Goal: Information Seeking & Learning: Check status

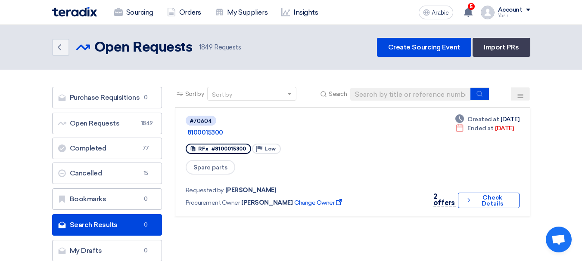
click at [432, 95] on input at bounding box center [410, 94] width 121 height 13
click at [123, 13] on link "Sourcing" at bounding box center [133, 12] width 53 height 19
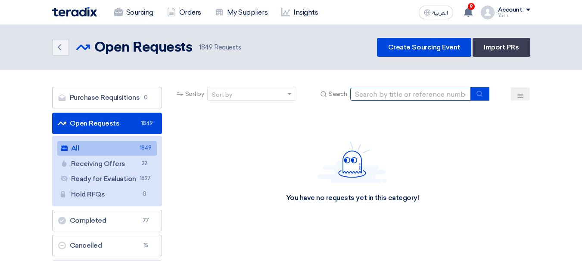
click at [407, 91] on input at bounding box center [410, 94] width 121 height 13
paste input "8100016091"
type input "8100016091"
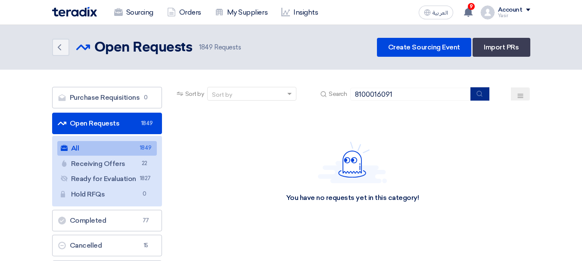
click at [480, 93] on icon "submit" at bounding box center [479, 93] width 7 height 7
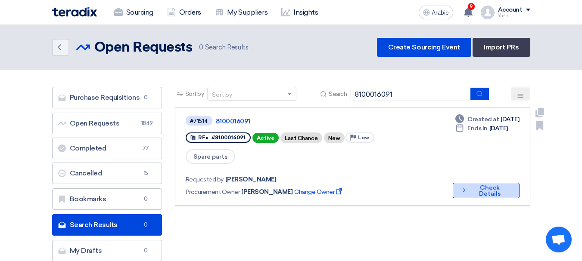
click at [489, 184] on font "Check Details" at bounding box center [490, 190] width 22 height 13
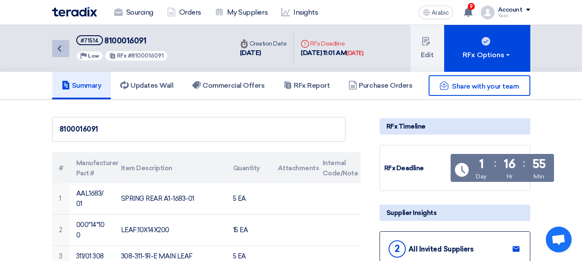
click at [68, 53] on link "Back" at bounding box center [60, 48] width 17 height 17
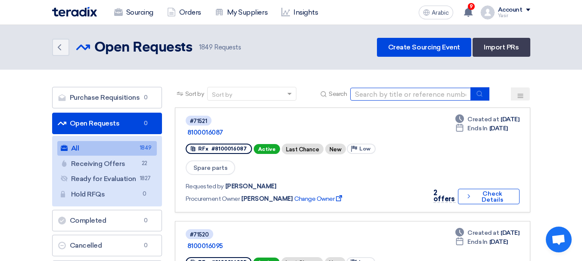
drag, startPoint x: 447, startPoint y: 93, endPoint x: 459, endPoint y: 96, distance: 12.8
click at [447, 93] on input at bounding box center [410, 94] width 121 height 13
paste input "70804"
type input "70804"
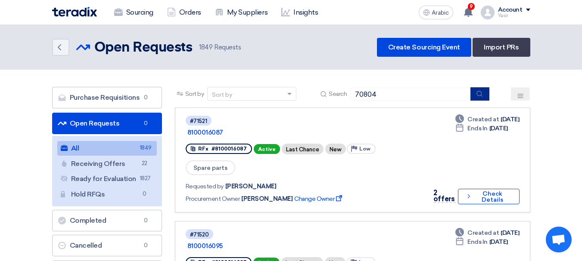
click at [478, 98] on button "submit" at bounding box center [479, 93] width 19 height 13
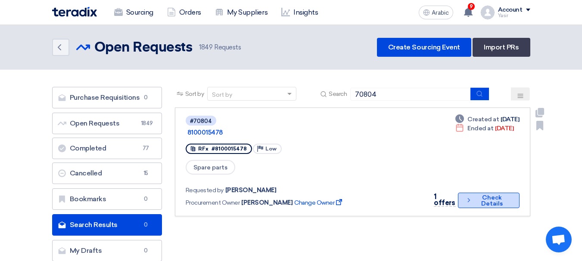
click at [509, 195] on font "Check Details" at bounding box center [492, 201] width 36 height 12
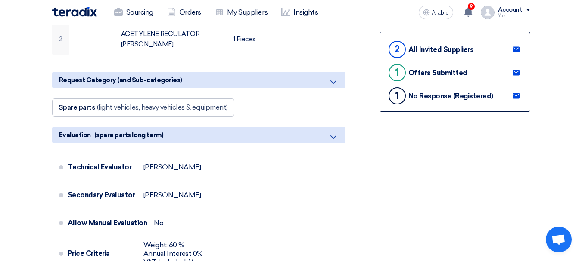
scroll to position [215, 0]
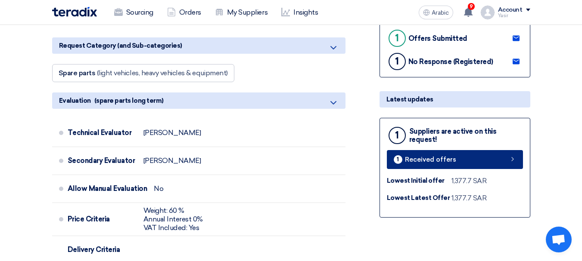
click at [483, 156] on link "1 Received offers" at bounding box center [455, 159] width 136 height 19
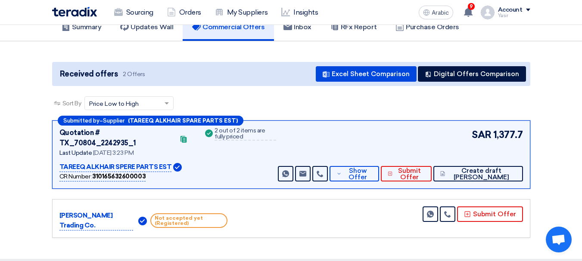
scroll to position [129, 0]
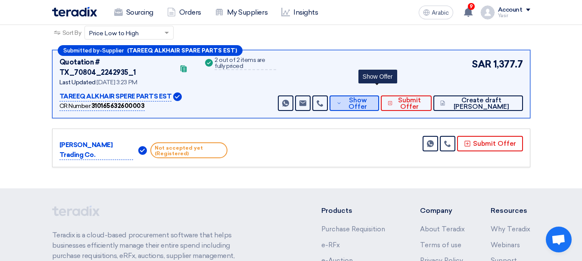
click at [367, 96] on font "Show Offer" at bounding box center [357, 103] width 19 height 14
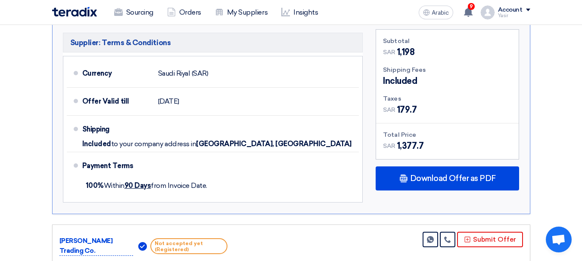
scroll to position [474, 0]
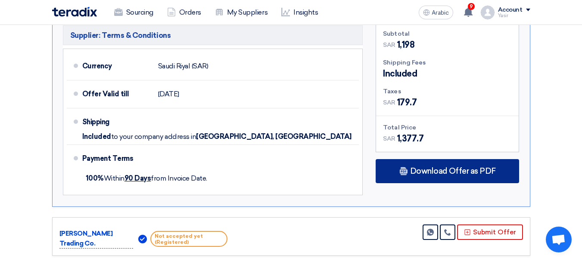
click at [427, 167] on font "Download Offer as PDF" at bounding box center [453, 171] width 86 height 9
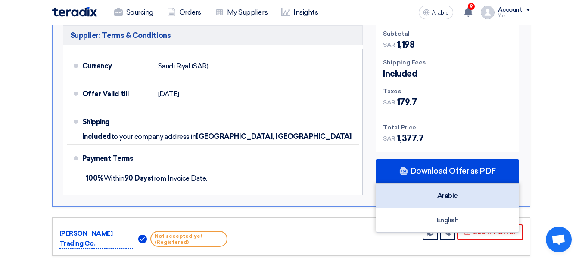
click at [446, 192] on font "Arabic" at bounding box center [447, 196] width 21 height 8
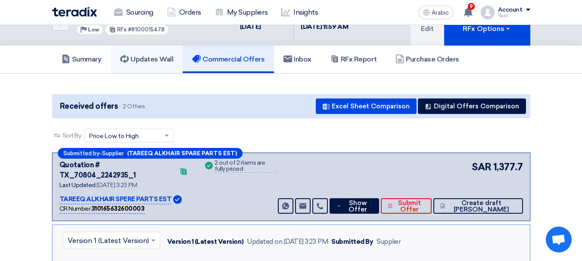
scroll to position [0, 0]
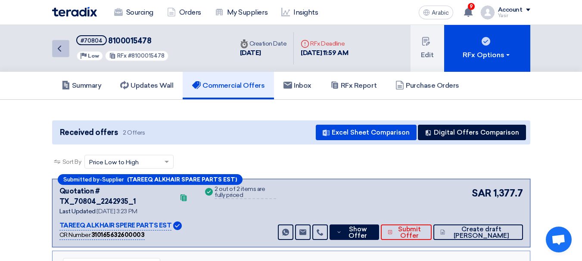
click at [62, 42] on link "Back" at bounding box center [60, 48] width 17 height 17
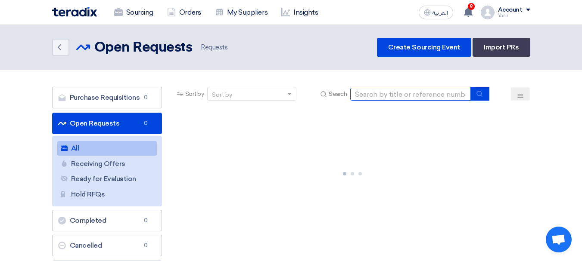
click at [373, 99] on input at bounding box center [410, 94] width 121 height 13
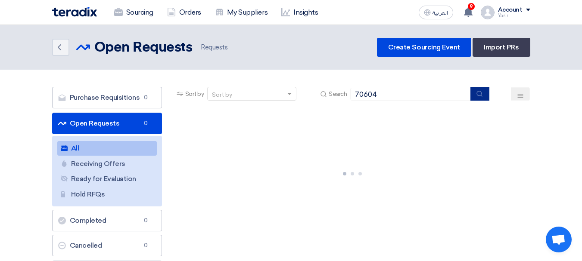
click at [484, 94] on button "submit" at bounding box center [479, 93] width 19 height 13
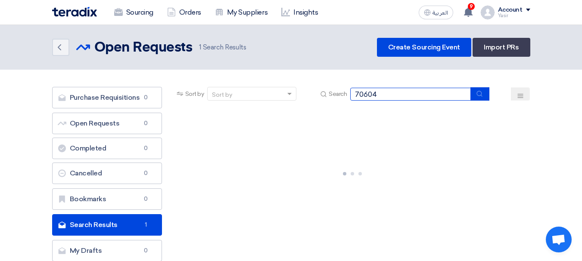
click at [226, 79] on section "Purchase Requisitions Purchase Requisitions 0 Open Requests Open Requests 0 Com…" at bounding box center [291, 177] width 582 height 214
type input "71485"
click at [484, 92] on button "submit" at bounding box center [479, 93] width 19 height 13
click at [423, 95] on input "71485" at bounding box center [410, 94] width 121 height 13
click at [476, 97] on button "submit" at bounding box center [479, 93] width 19 height 13
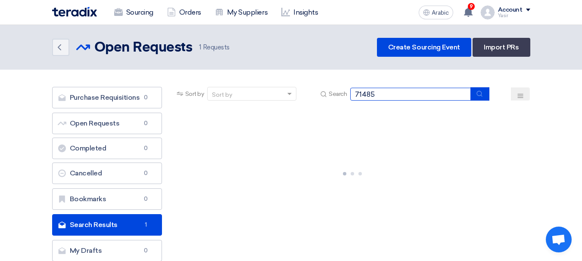
click at [417, 95] on input "71485" at bounding box center [410, 94] width 121 height 13
click at [480, 95] on icon "submit" at bounding box center [479, 93] width 7 height 7
click at [412, 96] on input "71485" at bounding box center [410, 94] width 121 height 13
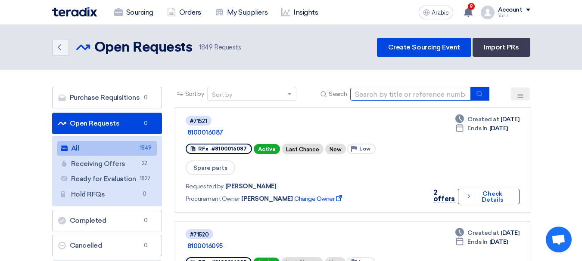
drag, startPoint x: 431, startPoint y: 91, endPoint x: 439, endPoint y: 94, distance: 8.5
click at [431, 91] on input at bounding box center [410, 94] width 121 height 13
paste input "8100016073"
type input "8100016073"
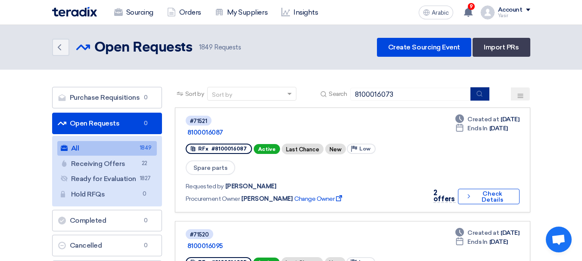
click at [476, 94] on icon "submit" at bounding box center [479, 93] width 7 height 7
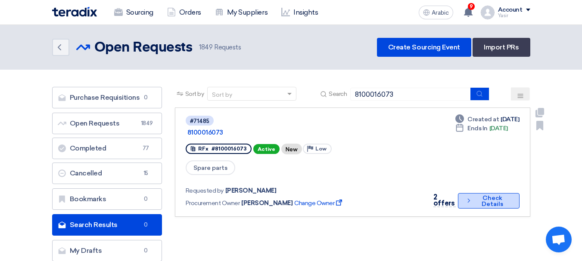
click at [474, 195] on font "Check Details" at bounding box center [492, 201] width 36 height 12
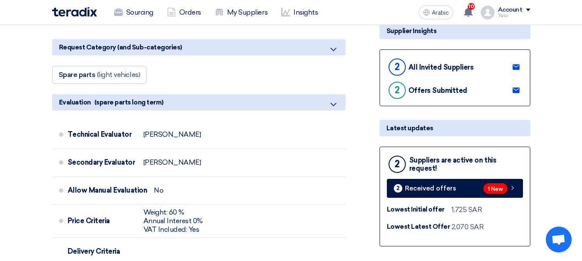
scroll to position [215, 0]
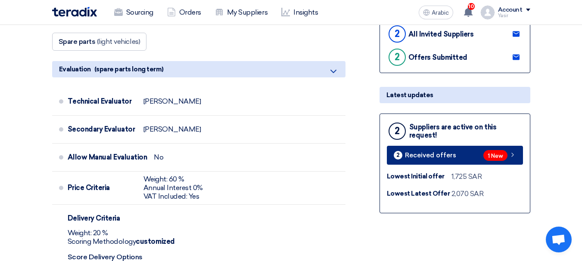
click at [505, 159] on span "1 New" at bounding box center [495, 155] width 24 height 11
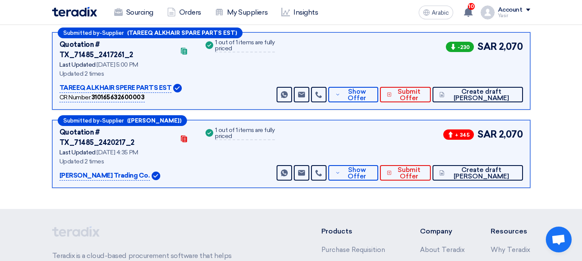
scroll to position [133, 0]
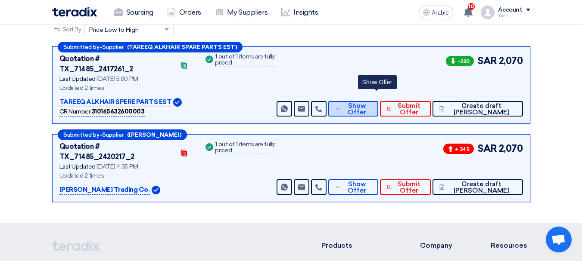
click at [366, 102] on font "Show Offer" at bounding box center [356, 109] width 19 height 14
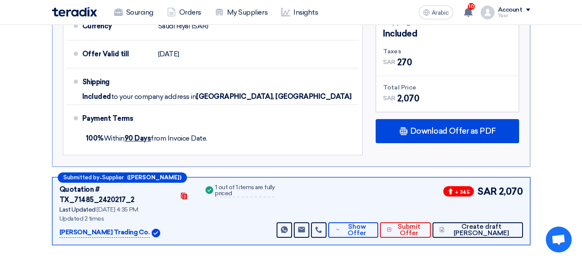
scroll to position [520, 0]
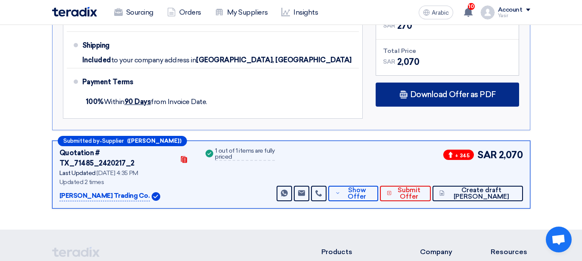
click at [462, 90] on font "Download Offer as PDF" at bounding box center [453, 94] width 86 height 9
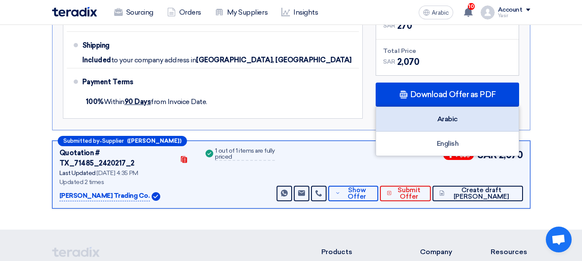
click at [440, 115] on font "Arabic" at bounding box center [447, 119] width 21 height 8
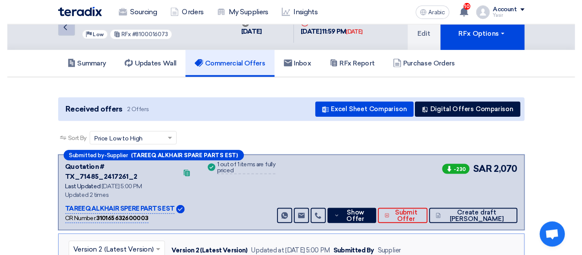
scroll to position [0, 0]
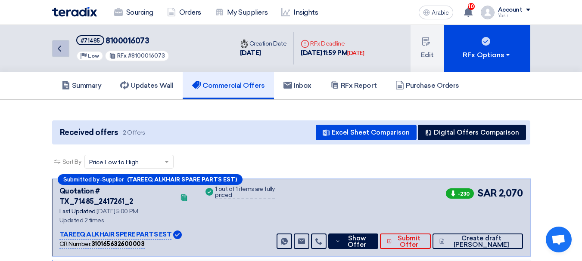
click at [69, 47] on link "Back" at bounding box center [60, 48] width 17 height 17
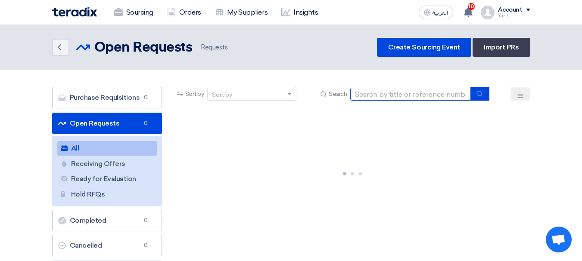
click at [427, 96] on input at bounding box center [410, 94] width 121 height 13
type input "70804"
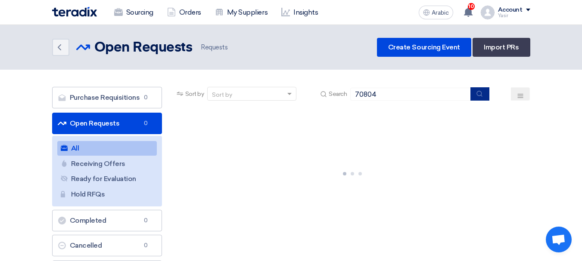
click at [478, 97] on icon "submit" at bounding box center [479, 93] width 7 height 7
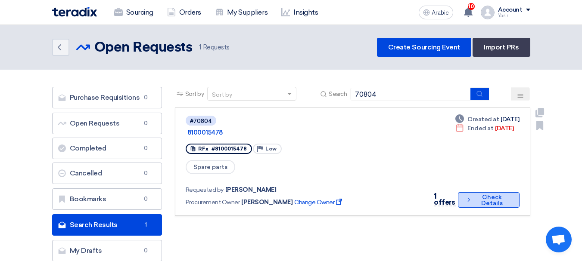
click at [482, 194] on button "Check details Check Details" at bounding box center [489, 200] width 62 height 16
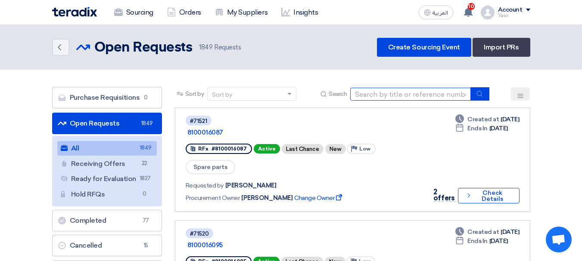
drag, startPoint x: 384, startPoint y: 91, endPoint x: 389, endPoint y: 94, distance: 6.2
click at [384, 91] on input at bounding box center [410, 94] width 121 height 13
type input "70804"
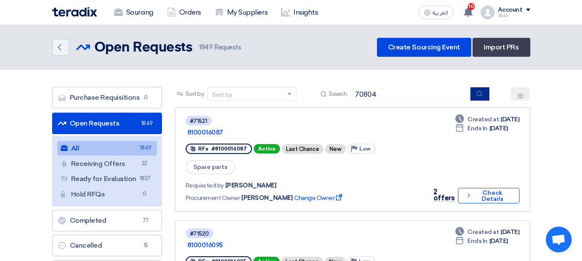
click at [471, 96] on button "submit" at bounding box center [479, 93] width 19 height 13
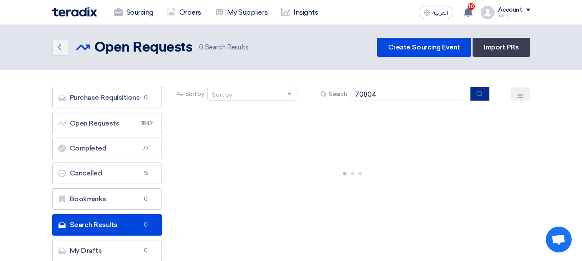
click at [480, 95] on icon "submit" at bounding box center [479, 93] width 7 height 7
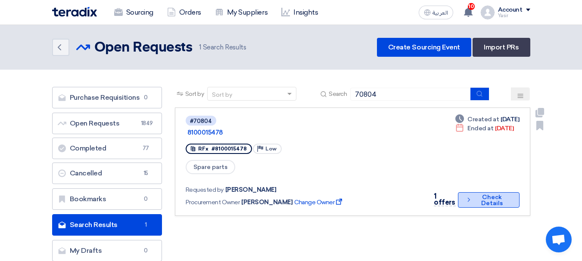
click at [473, 192] on button "Check details Check Details" at bounding box center [489, 200] width 62 height 16
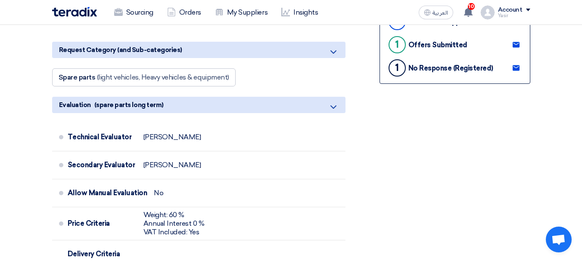
scroll to position [172, 0]
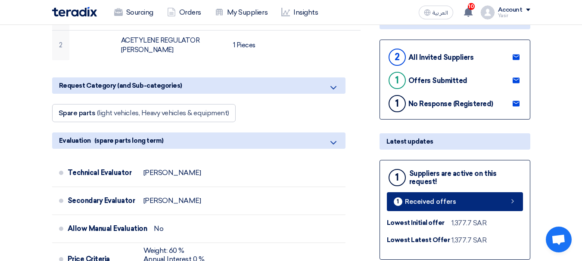
click at [499, 203] on link "1 Received offers" at bounding box center [455, 201] width 136 height 19
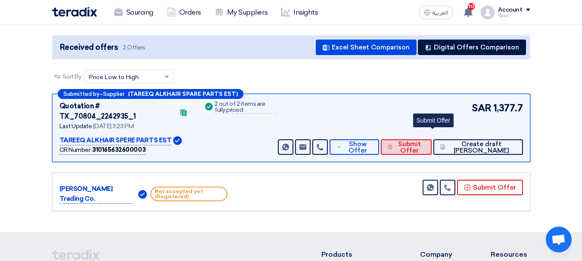
scroll to position [86, 0]
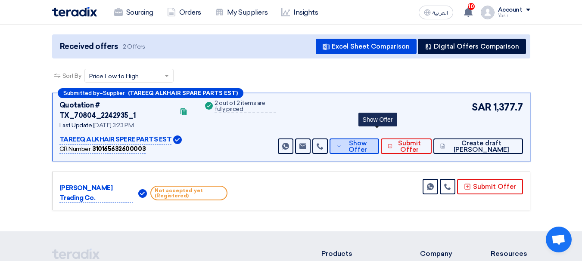
click at [372, 140] on span "Show Offer" at bounding box center [358, 146] width 28 height 13
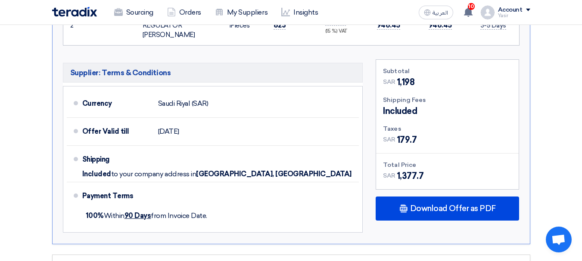
scroll to position [474, 0]
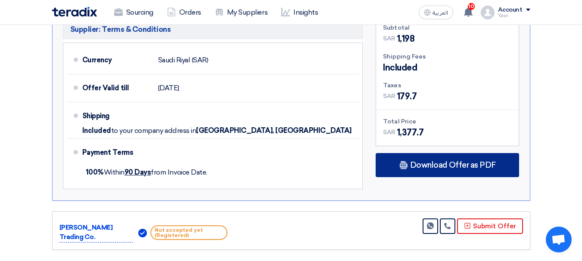
click at [449, 153] on div "Download Offer as PDF" at bounding box center [446, 165] width 143 height 24
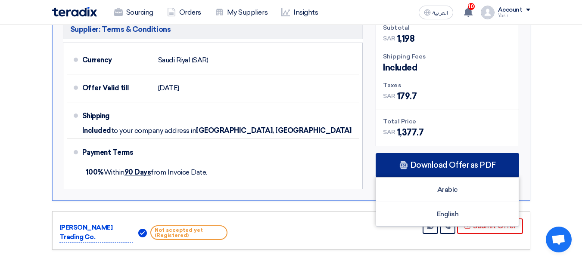
click at [450, 161] on span "Download Offer as PDF" at bounding box center [453, 165] width 86 height 8
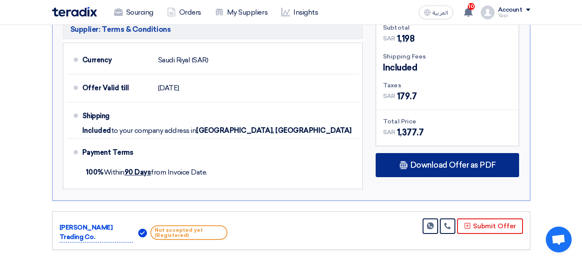
click at [456, 153] on div "Download Offer as PDF" at bounding box center [446, 165] width 143 height 24
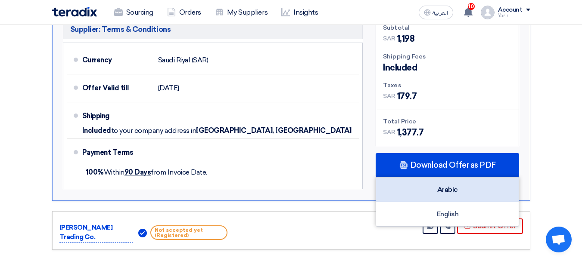
click at [452, 178] on div "Arabic" at bounding box center [447, 190] width 143 height 25
click at [463, 178] on div "Arabic" at bounding box center [447, 190] width 143 height 25
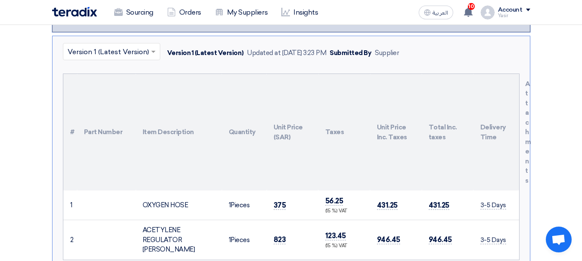
click at [78, 14] on img at bounding box center [74, 12] width 45 height 10
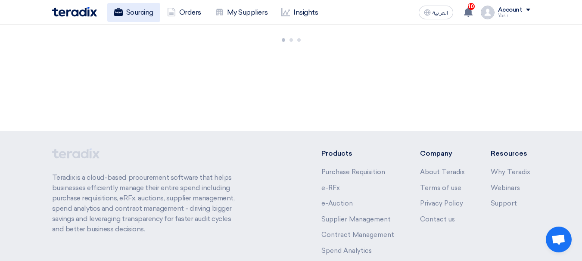
click at [154, 19] on link "Sourcing" at bounding box center [133, 12] width 53 height 19
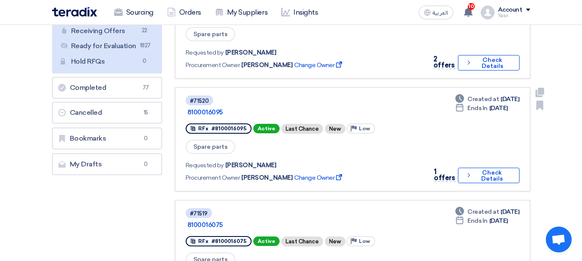
scroll to position [215, 0]
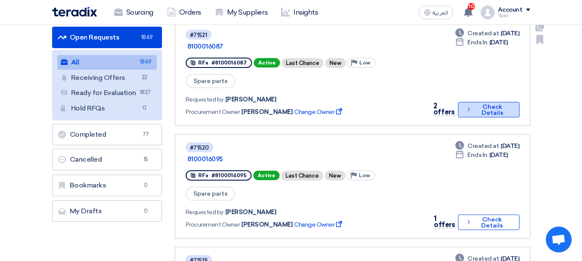
click at [468, 105] on icon "Check details" at bounding box center [468, 109] width 7 height 8
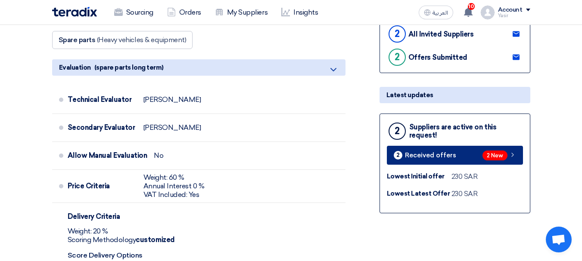
click at [491, 164] on link "2 Received offers 2 New" at bounding box center [455, 155] width 136 height 19
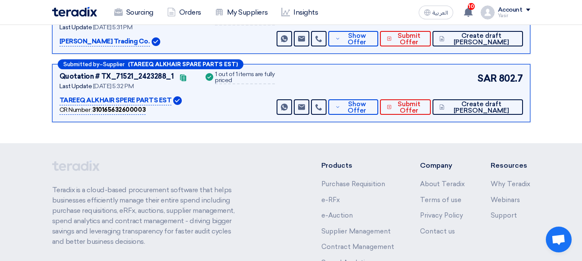
scroll to position [133, 0]
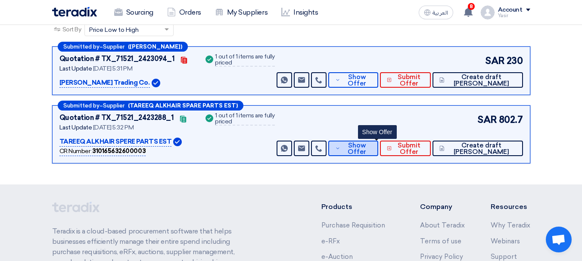
click at [371, 146] on span "Show Offer" at bounding box center [356, 149] width 28 height 13
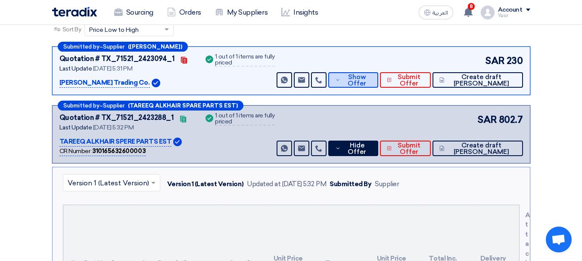
click at [371, 74] on span "Show Offer" at bounding box center [356, 80] width 28 height 13
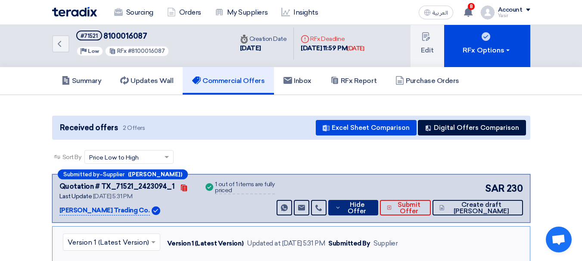
scroll to position [0, 0]
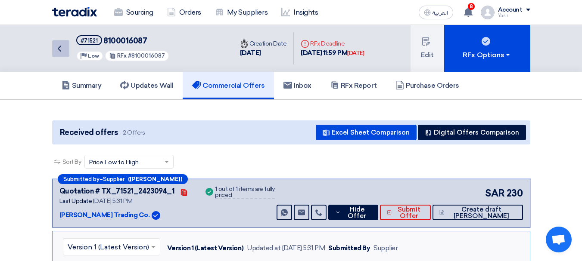
click at [67, 54] on link "Back" at bounding box center [60, 48] width 17 height 17
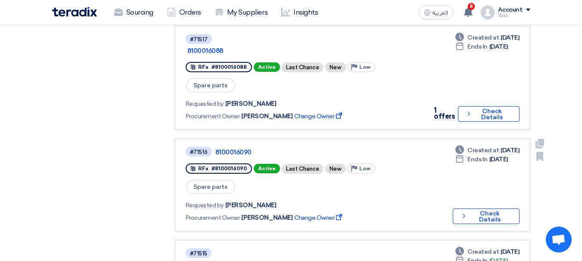
scroll to position [646, 0]
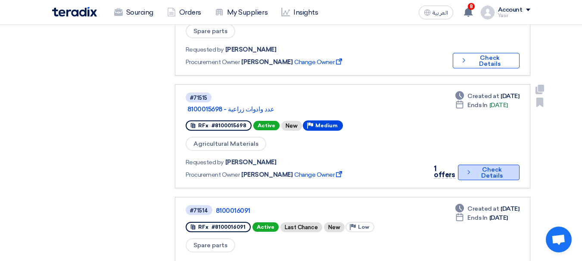
click at [482, 165] on button "Check details Check Details" at bounding box center [489, 173] width 62 height 16
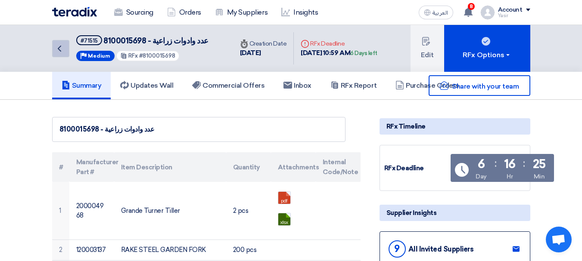
click at [58, 47] on icon "Back" at bounding box center [59, 48] width 10 height 10
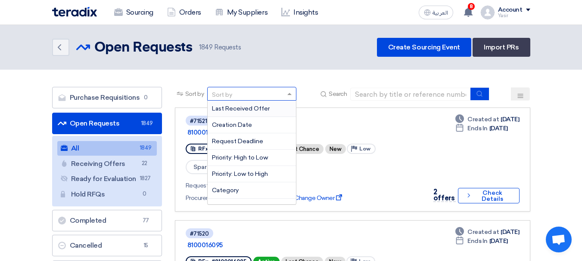
click at [282, 93] on div "Sort by" at bounding box center [247, 94] width 78 height 11
click at [524, 94] on button at bounding box center [520, 93] width 19 height 13
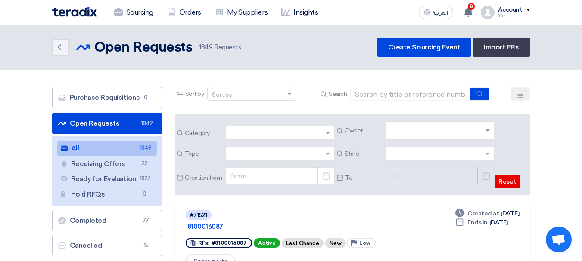
click at [415, 132] on input "text" at bounding box center [441, 131] width 102 height 14
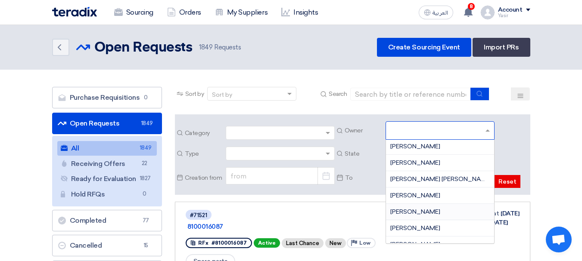
scroll to position [27, 0]
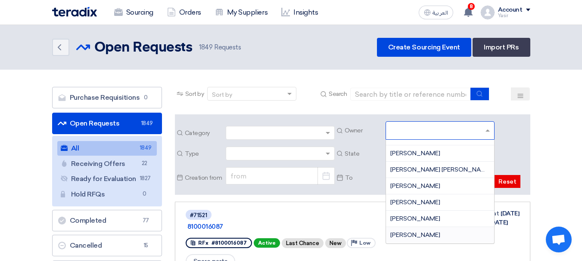
click at [419, 236] on div "[PERSON_NAME]" at bounding box center [440, 235] width 108 height 16
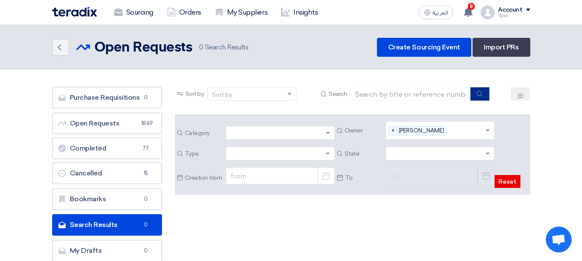
click at [484, 92] on button "submit" at bounding box center [479, 93] width 19 height 13
click at [480, 94] on icon "submit" at bounding box center [479, 93] width 7 height 7
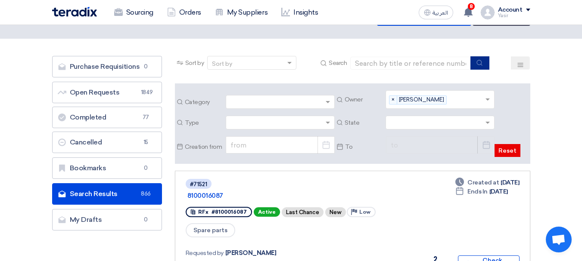
scroll to position [0, 0]
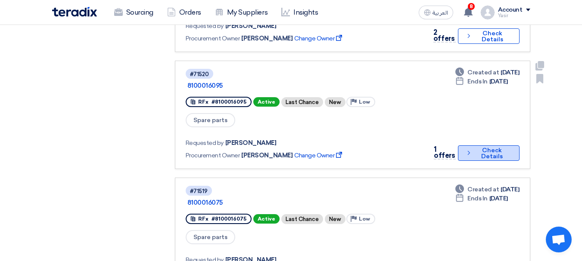
click at [506, 146] on button "Check details Check Details" at bounding box center [489, 154] width 62 height 16
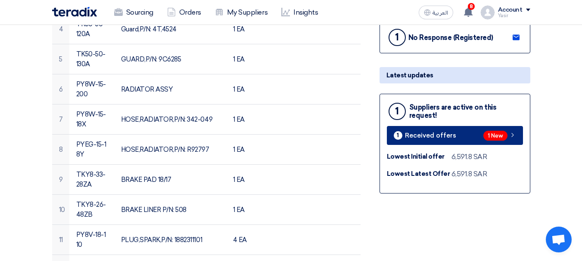
click at [509, 139] on icon at bounding box center [512, 135] width 7 height 7
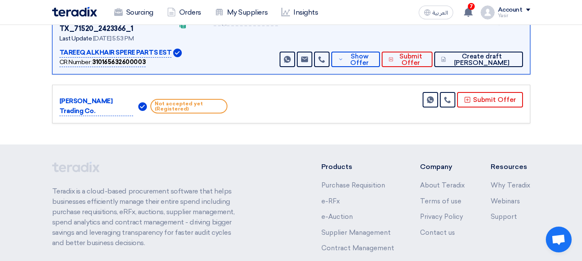
scroll to position [112, 0]
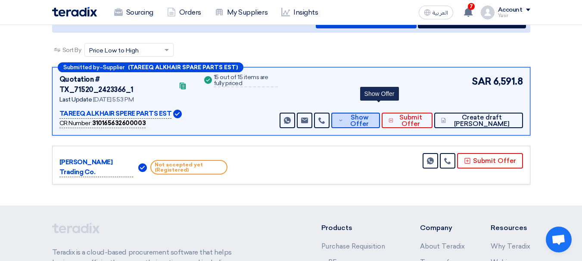
click at [373, 115] on span "Show Offer" at bounding box center [359, 121] width 28 height 13
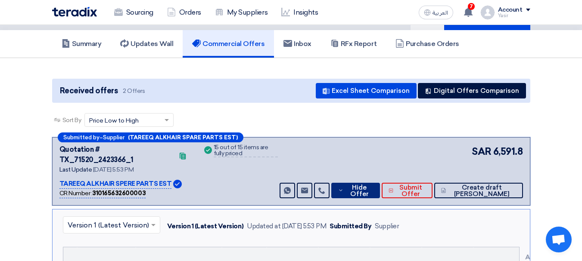
scroll to position [0, 0]
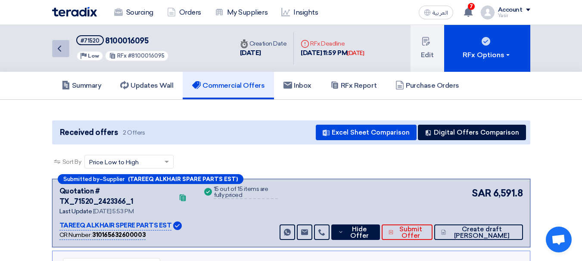
click at [67, 52] on link "Back" at bounding box center [60, 48] width 17 height 17
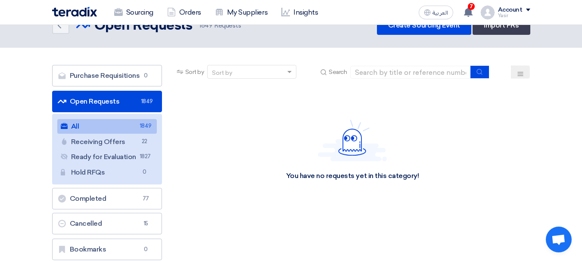
scroll to position [43, 0]
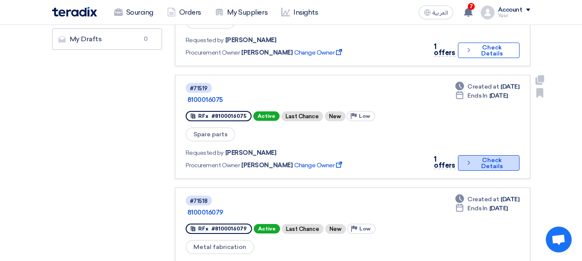
click at [497, 155] on button "Check details Check Details" at bounding box center [489, 163] width 62 height 16
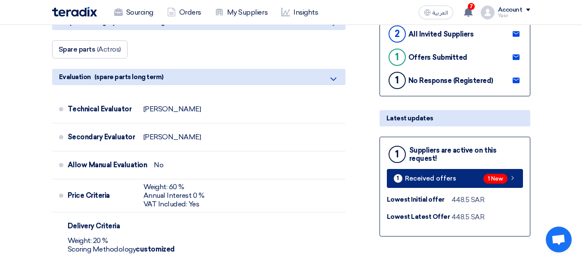
click at [501, 180] on span "1 New" at bounding box center [495, 179] width 24 height 10
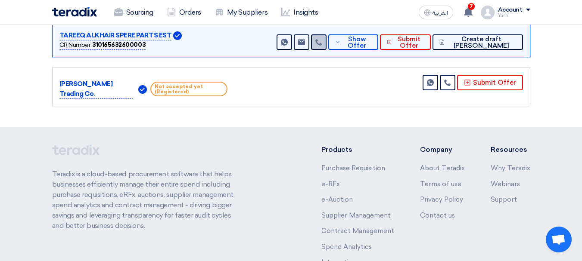
scroll to position [90, 0]
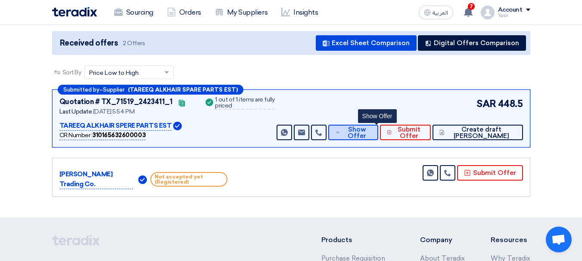
click at [371, 132] on span "Show Offer" at bounding box center [356, 133] width 28 height 13
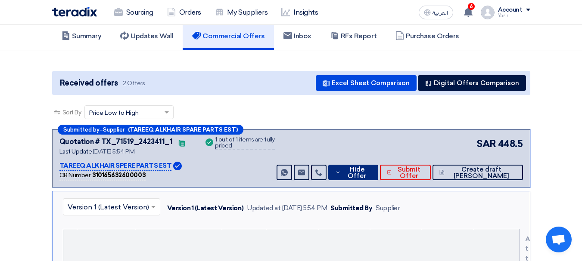
scroll to position [0, 0]
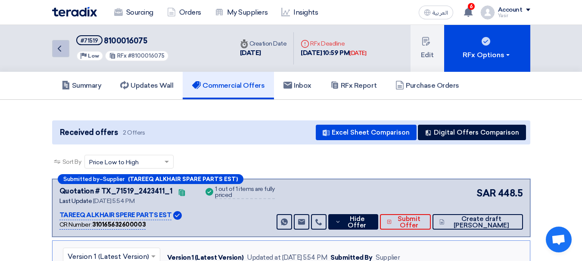
click at [65, 47] on link "Back" at bounding box center [60, 48] width 17 height 17
